Goal: Task Accomplishment & Management: Complete application form

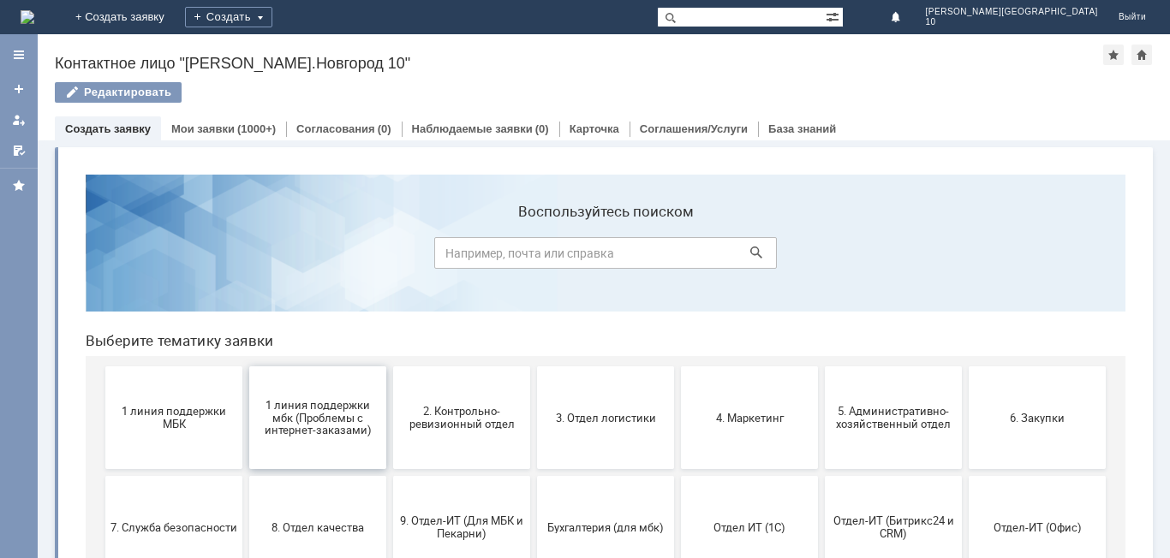
click at [291, 413] on span "1 линия поддержки мбк (Проблемы с интернет-заказами)" at bounding box center [317, 417] width 127 height 39
click at [152, 418] on span "1 линия поддержки МБК" at bounding box center [173, 418] width 127 height 26
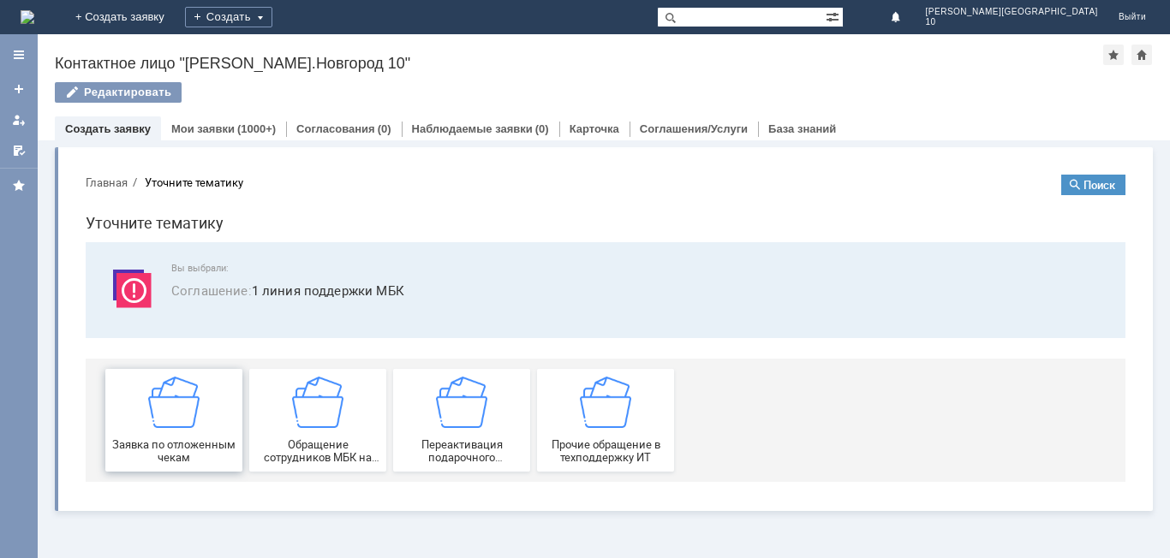
click at [209, 431] on div "Заявка по отложенным чекам" at bounding box center [173, 420] width 127 height 87
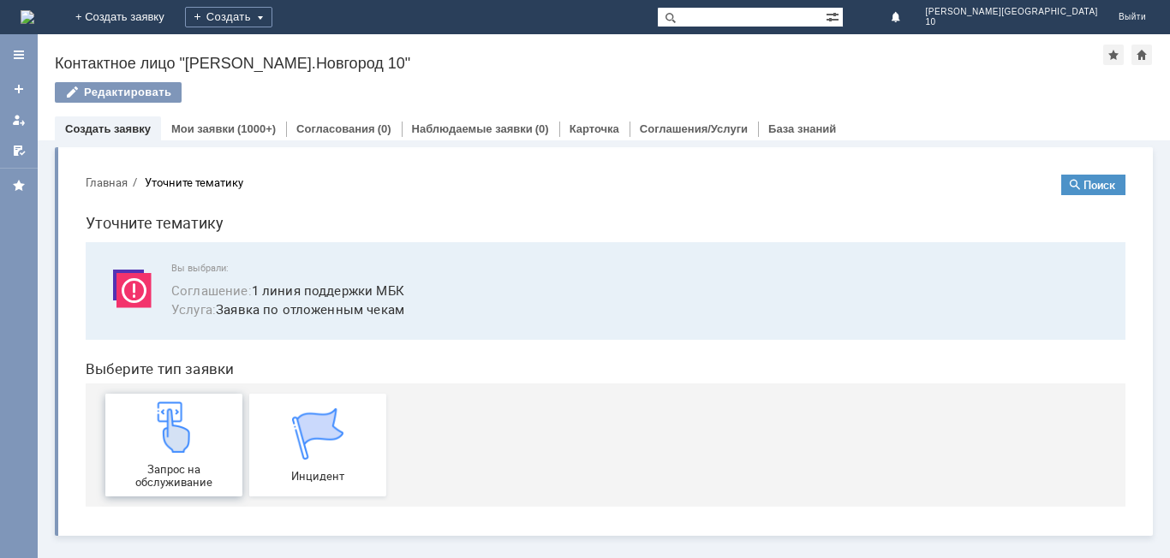
click at [200, 431] on div "Запрос на обслуживание" at bounding box center [173, 445] width 127 height 87
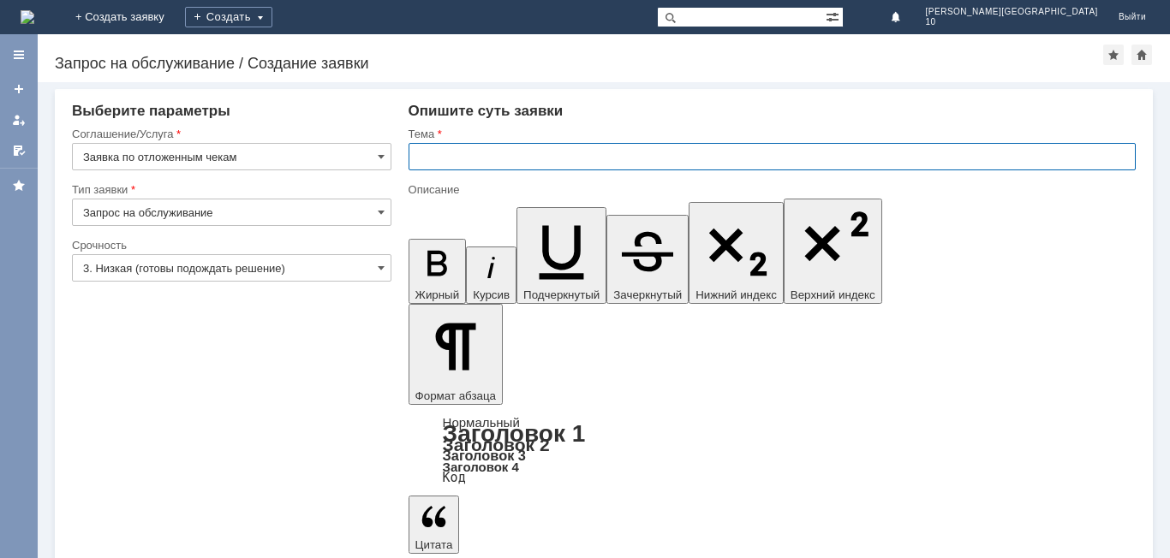
click at [416, 152] on input "text" at bounding box center [772, 156] width 727 height 27
type input "отложенный чек от 14.10.2025"
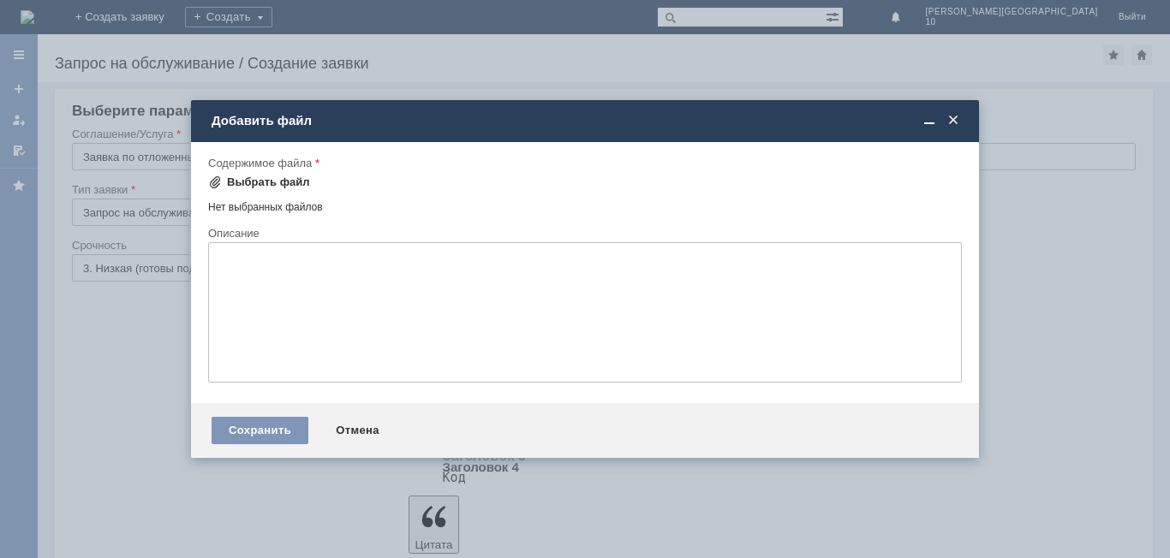
click at [240, 181] on div "Выбрать файл" at bounding box center [268, 183] width 83 height 14
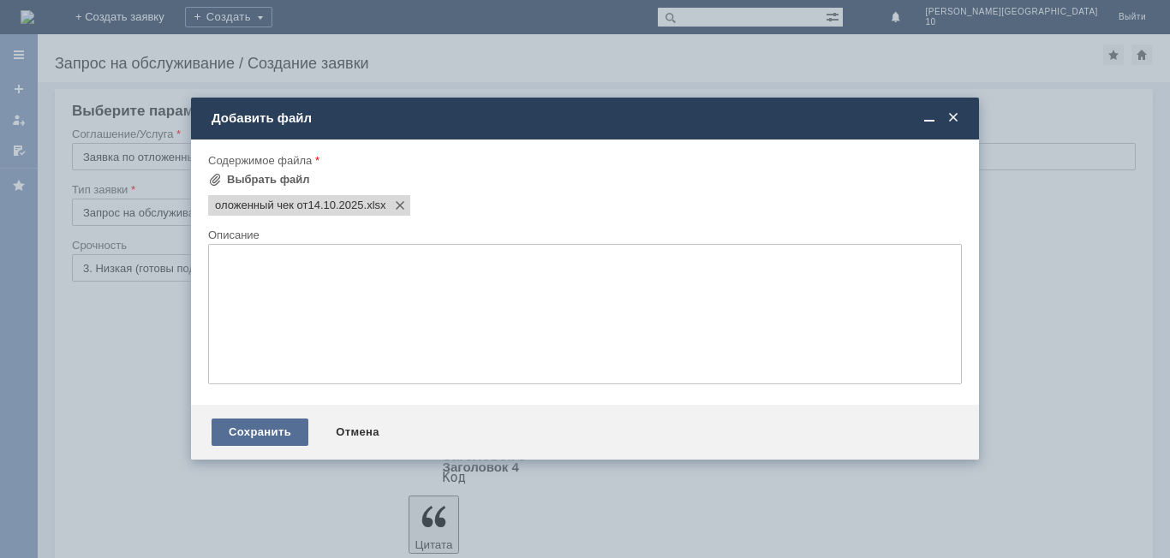
click at [289, 427] on div "Сохранить" at bounding box center [260, 432] width 97 height 27
